Goal: Find specific page/section: Find specific page/section

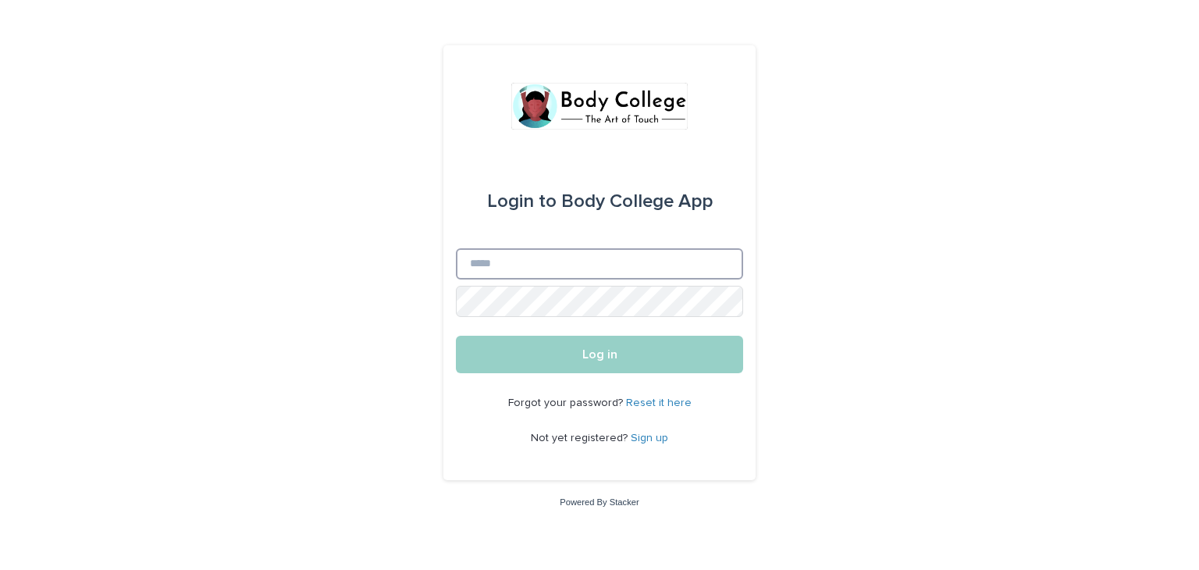
click at [672, 264] on input "Email" at bounding box center [599, 263] width 287 height 31
click at [568, 260] on input "*****" at bounding box center [599, 263] width 287 height 31
type input "**********"
click at [456, 336] on button "Log in" at bounding box center [599, 354] width 287 height 37
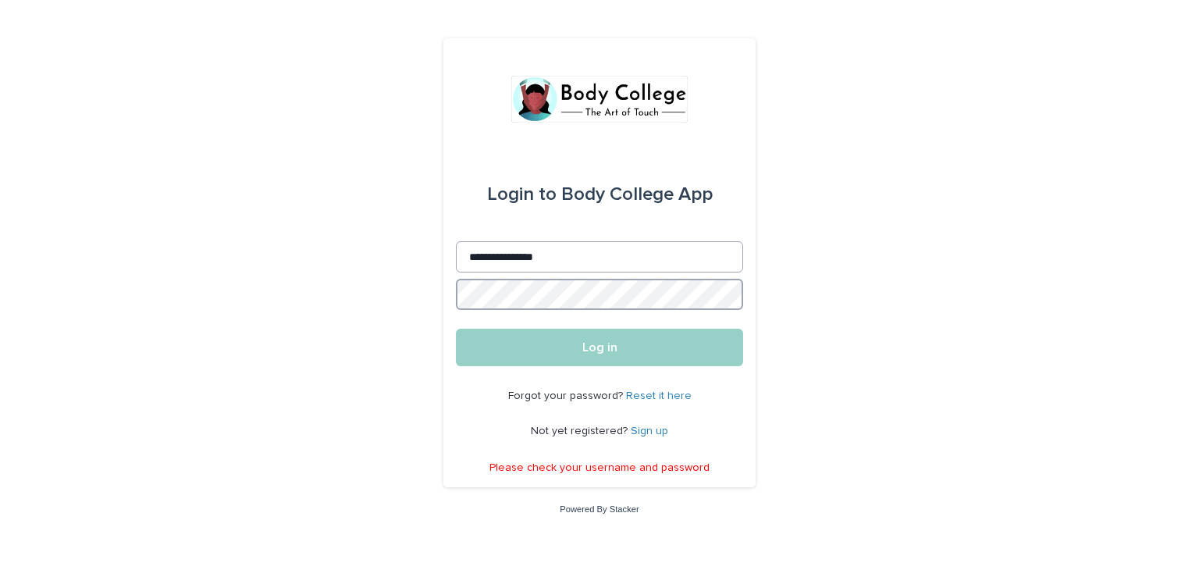
click at [456, 329] on button "Log in" at bounding box center [599, 347] width 287 height 37
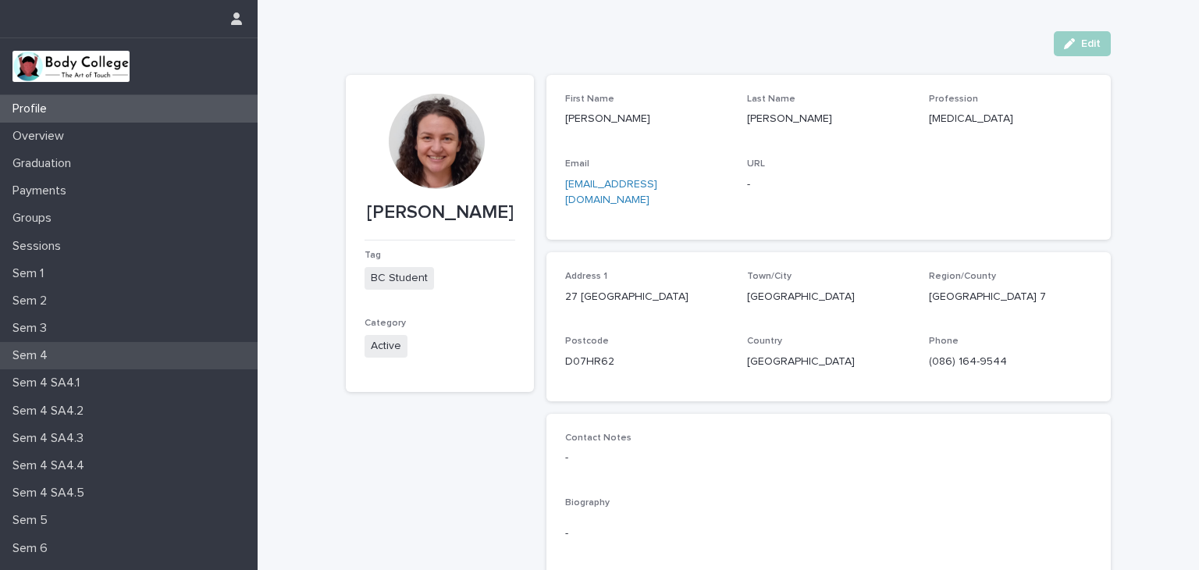
scroll to position [130, 0]
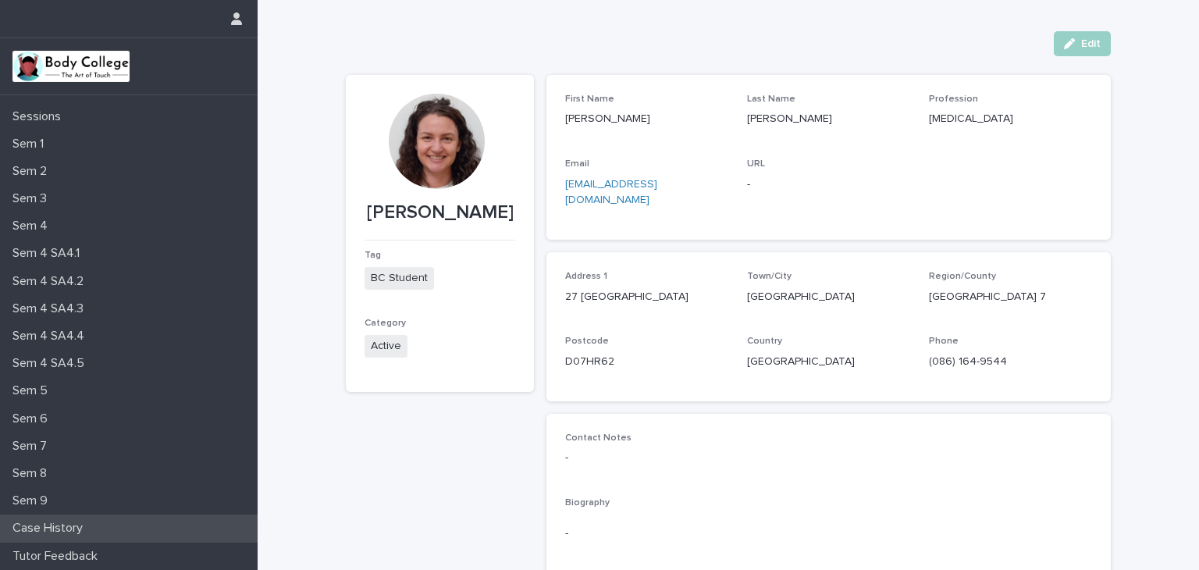
click at [84, 526] on p "Case History" at bounding box center [50, 528] width 89 height 15
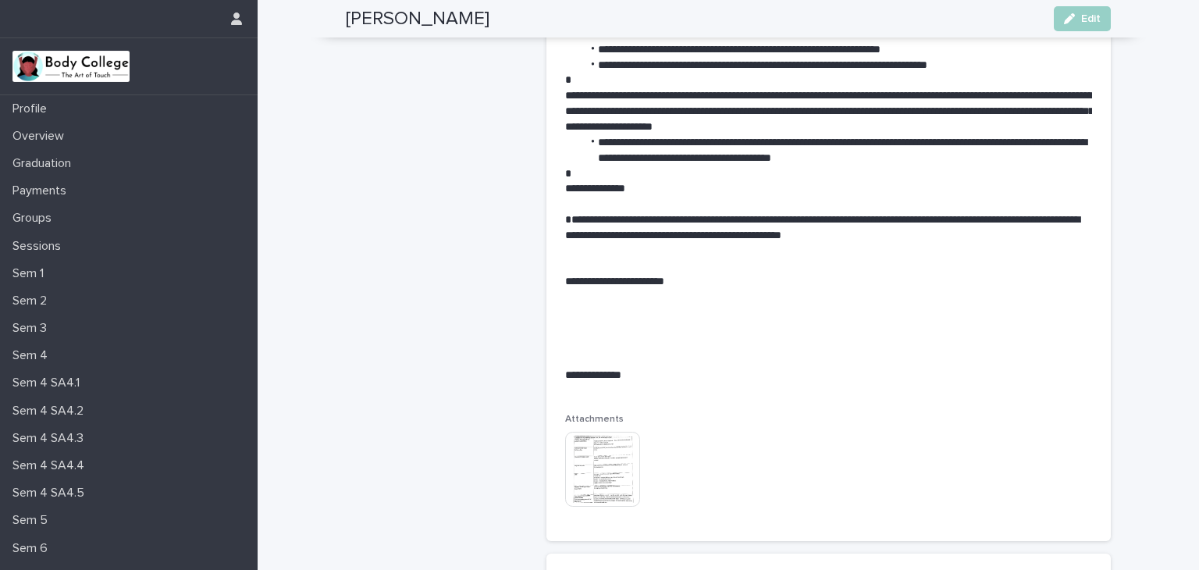
scroll to position [7264, 0]
click at [52, 519] on p "Sem 5" at bounding box center [33, 520] width 54 height 15
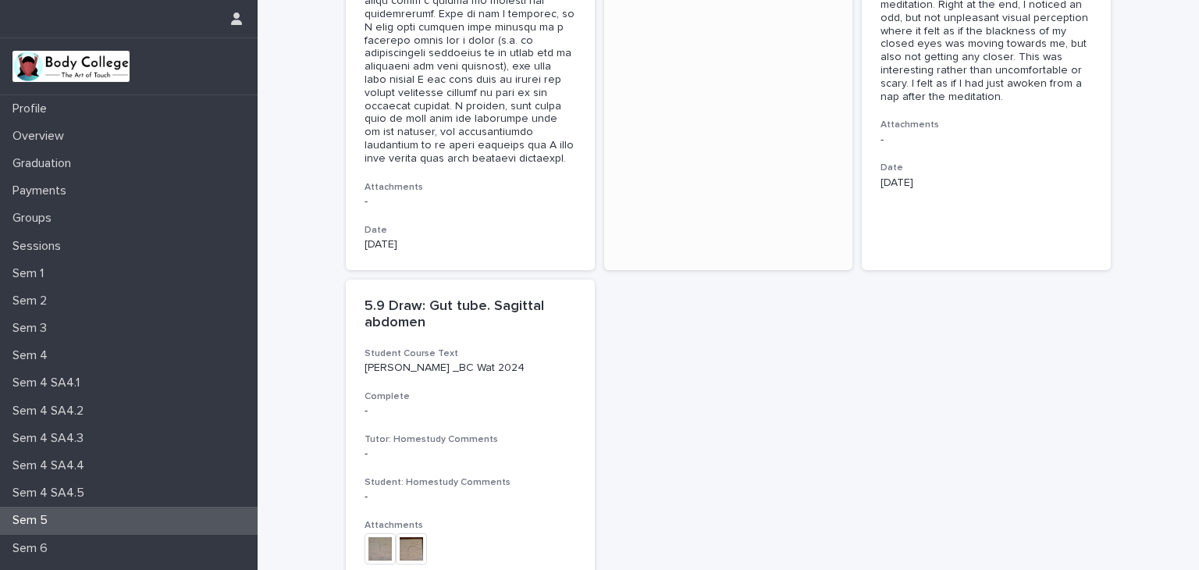
scroll to position [2623, 0]
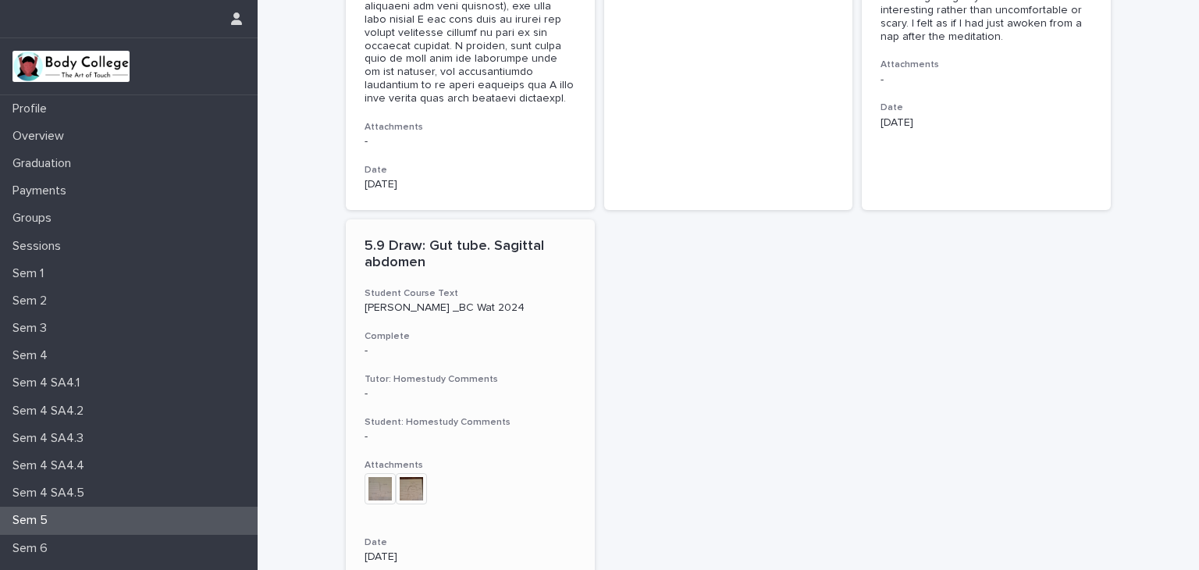
click at [376, 473] on img at bounding box center [379, 488] width 31 height 31
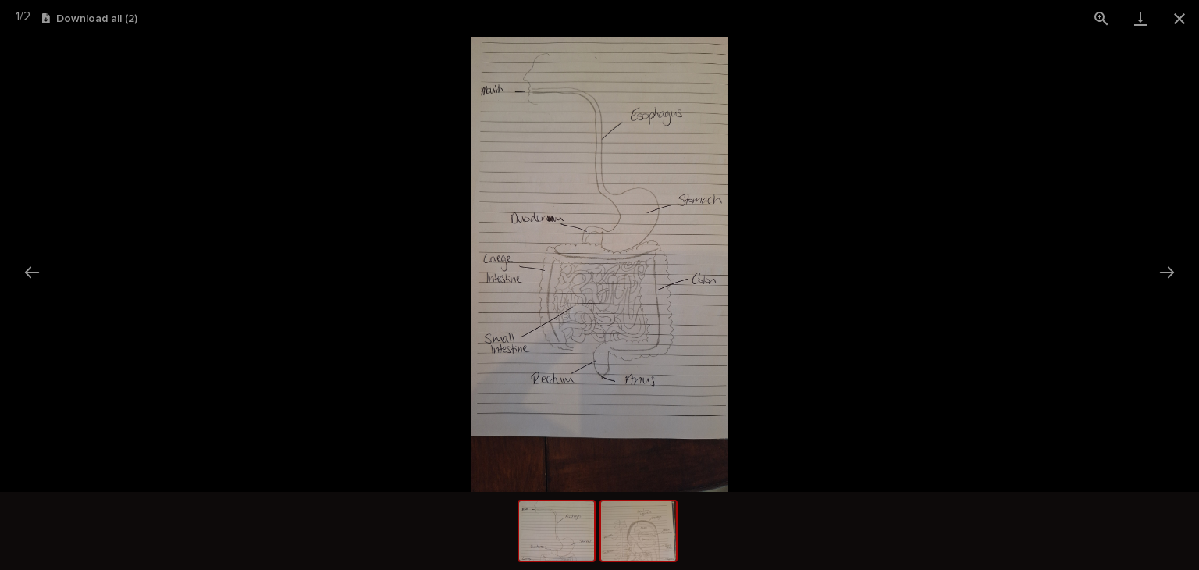
click at [648, 537] on img at bounding box center [638, 530] width 75 height 59
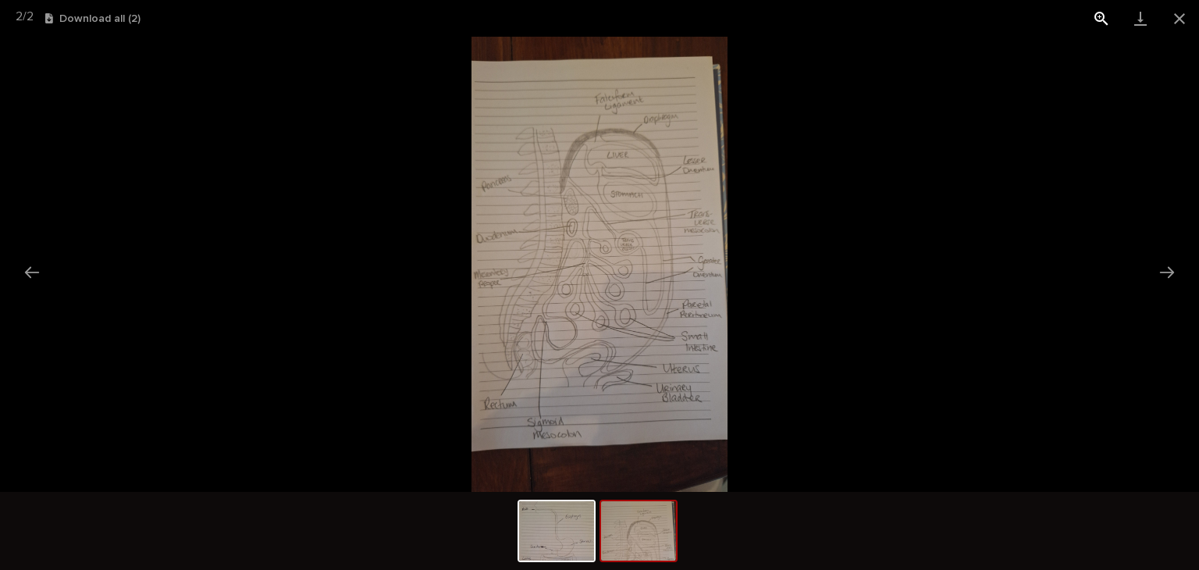
click at [1099, 23] on button "View actual size" at bounding box center [1101, 18] width 39 height 37
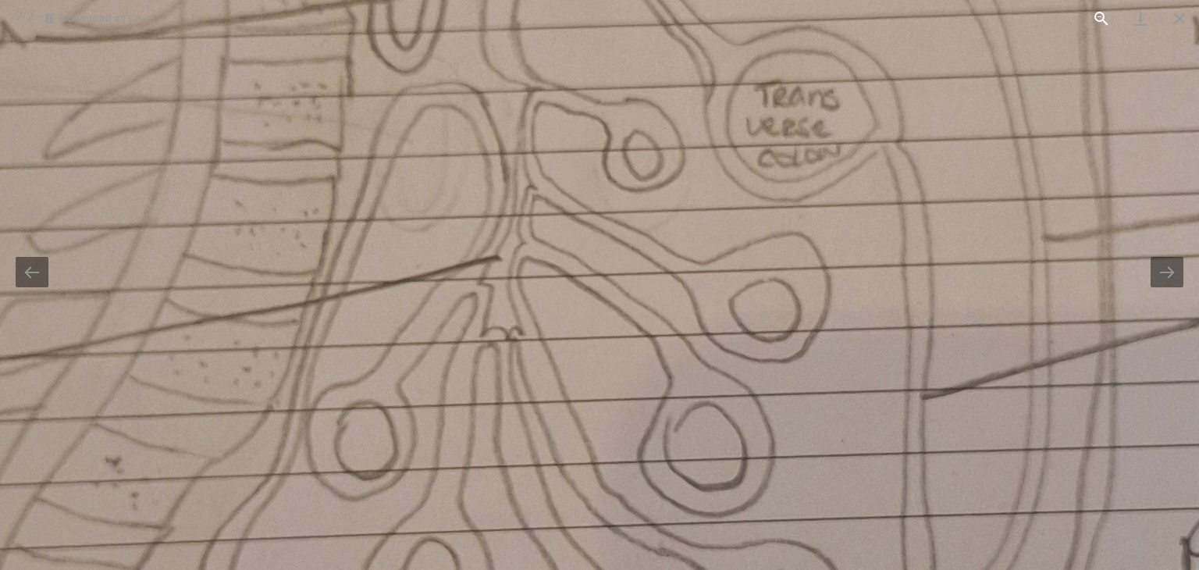
click at [1105, 20] on button "View actual size" at bounding box center [1101, 18] width 39 height 37
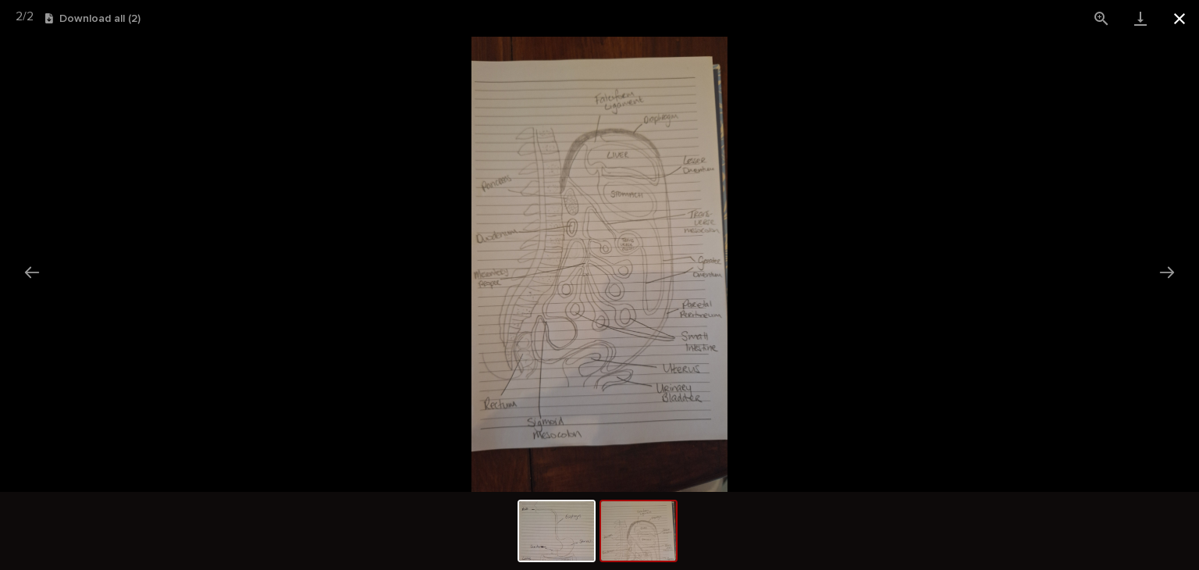
click at [1183, 26] on button "Close gallery" at bounding box center [1179, 18] width 39 height 37
